Goal: Check status: Check status

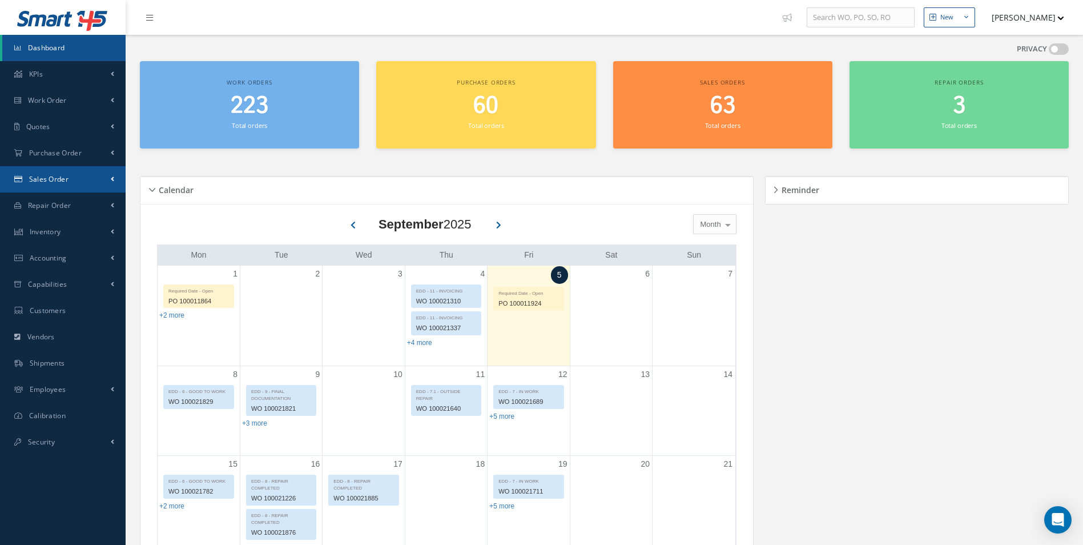
click at [61, 182] on span "Sales Order" at bounding box center [48, 179] width 39 height 10
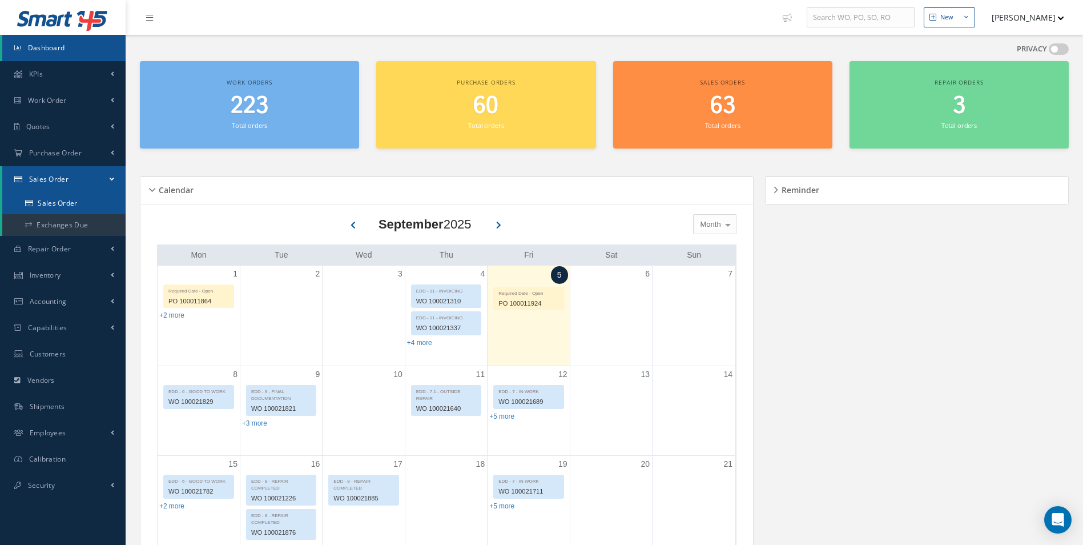
click at [83, 201] on link "Sales Order" at bounding box center [63, 203] width 123 height 22
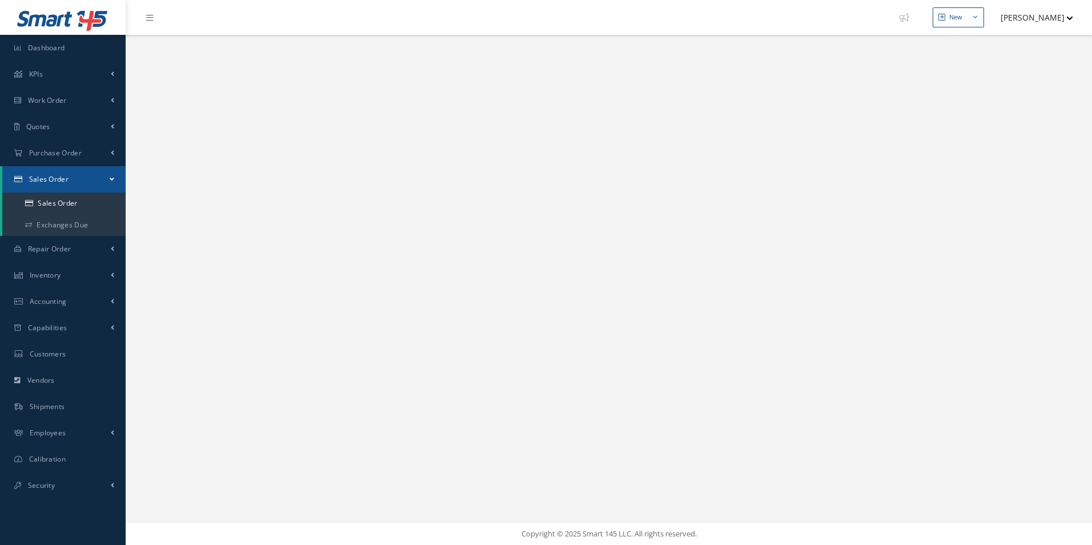
select select "25"
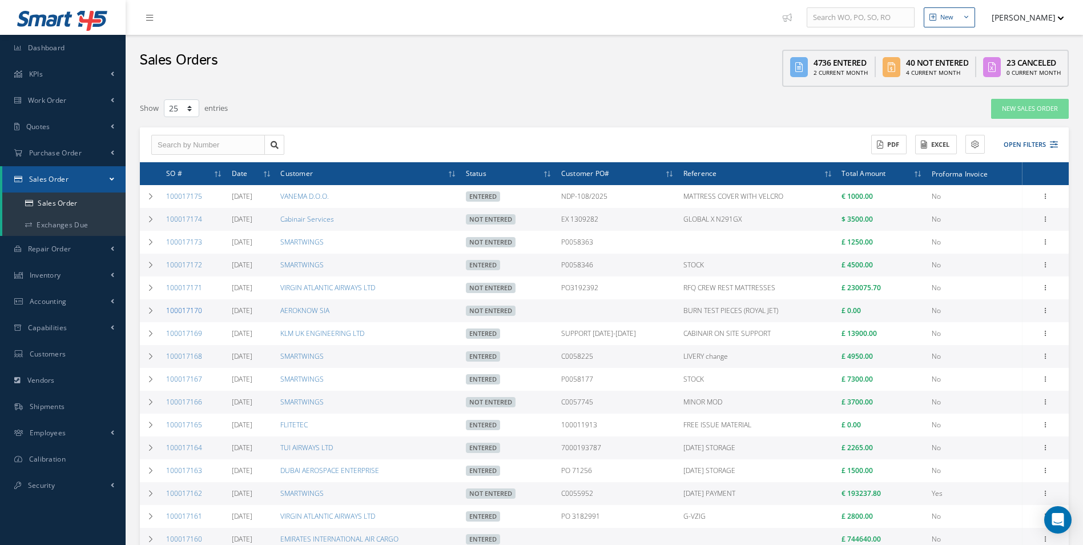
click at [196, 309] on link "100017170" at bounding box center [184, 310] width 36 height 10
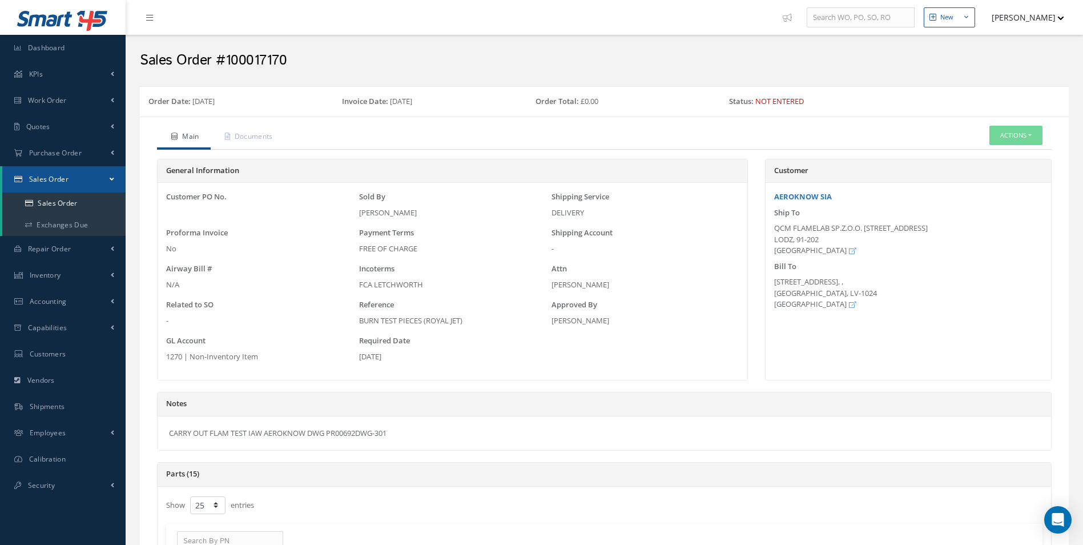
select select "25"
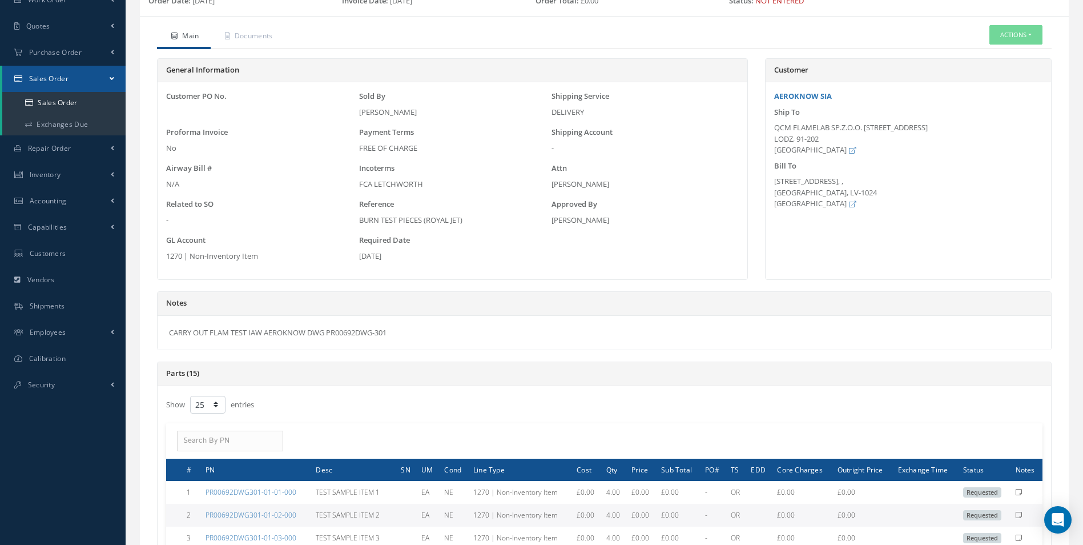
scroll to position [114, 0]
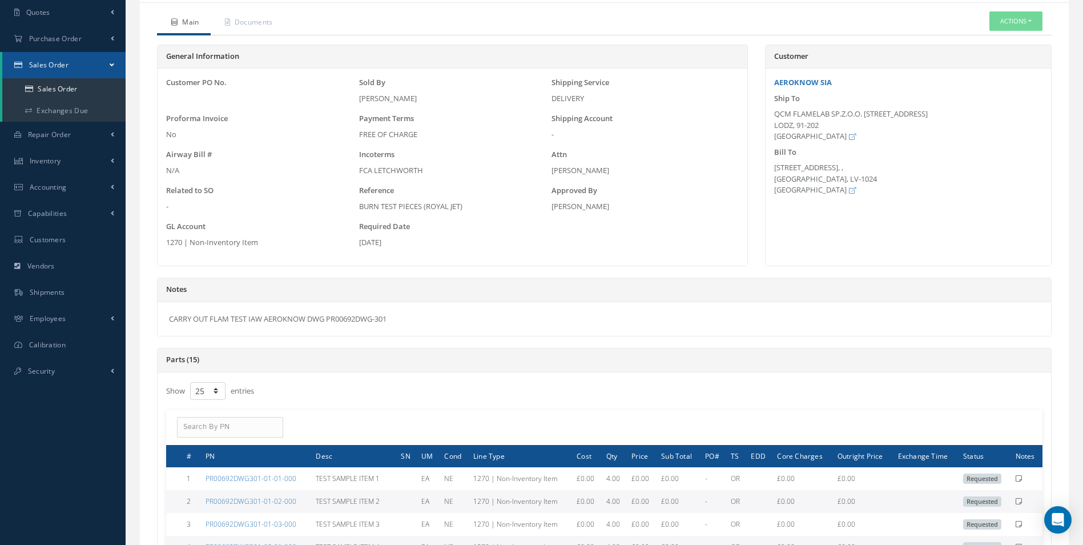
drag, startPoint x: 311, startPoint y: 317, endPoint x: 395, endPoint y: 320, distance: 84.0
click at [395, 320] on div "CARRY OUT FLAM TEST IAW AEROKNOW DWG PR00692DWG-301" at bounding box center [605, 319] width 894 height 34
drag, startPoint x: 395, startPoint y: 320, endPoint x: 380, endPoint y: 320, distance: 14.9
copy div "DWG PR00692DWG-301"
